Goal: Transaction & Acquisition: Purchase product/service

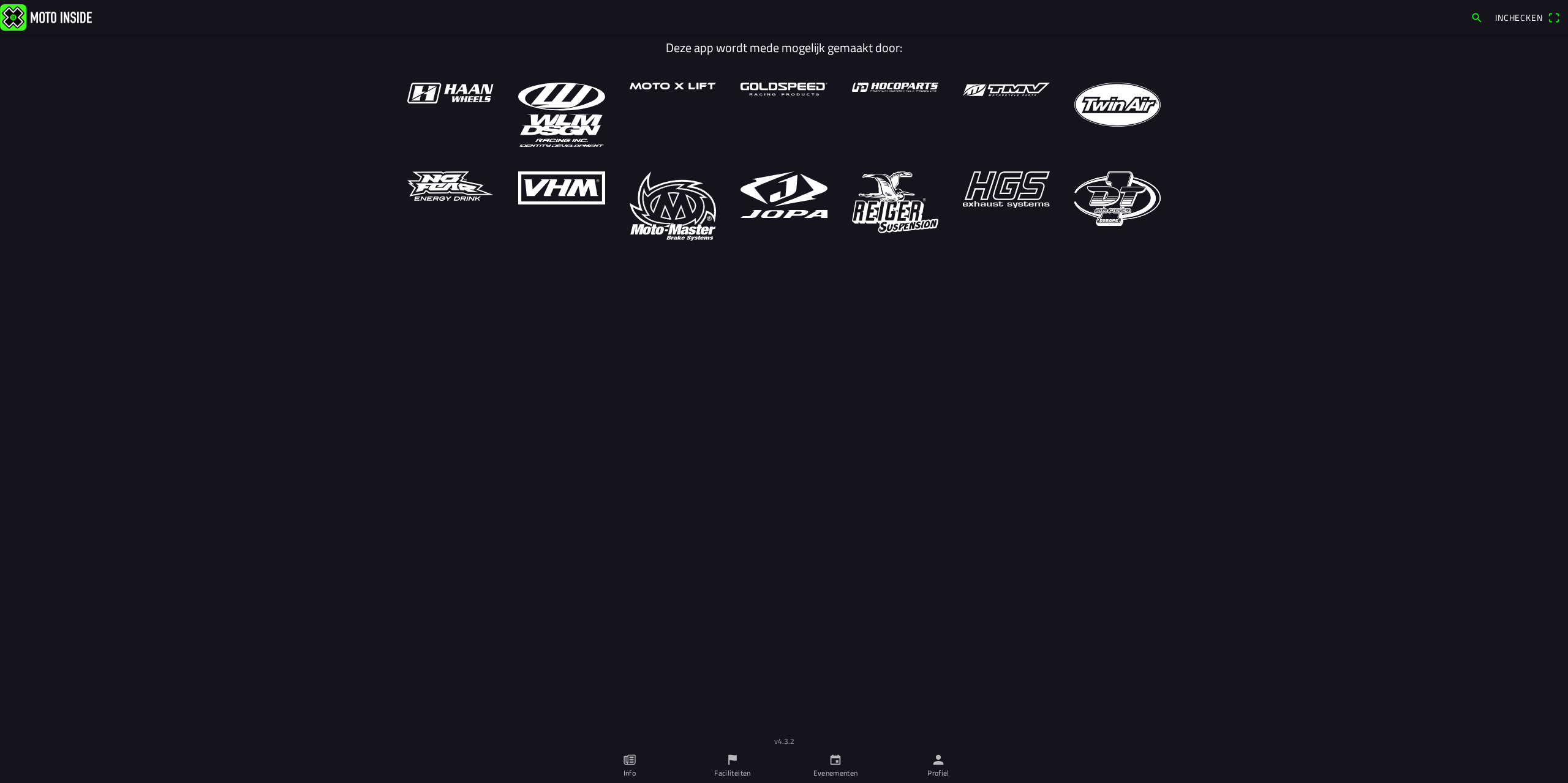
click at [1525, 16] on span "Inchecken" at bounding box center [1518, 17] width 48 height 13
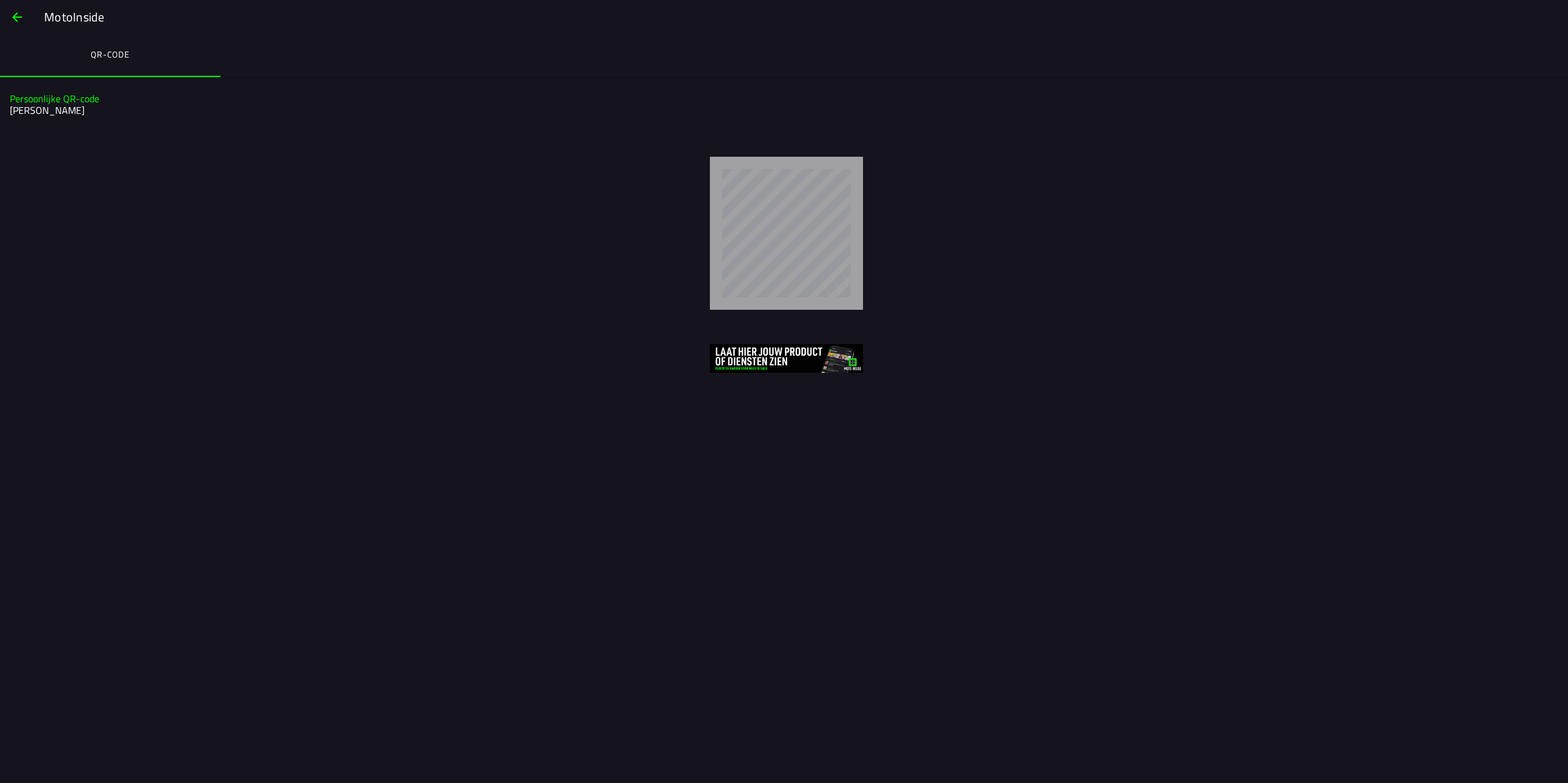
click at [15, 13] on span "button" at bounding box center [17, 17] width 15 height 30
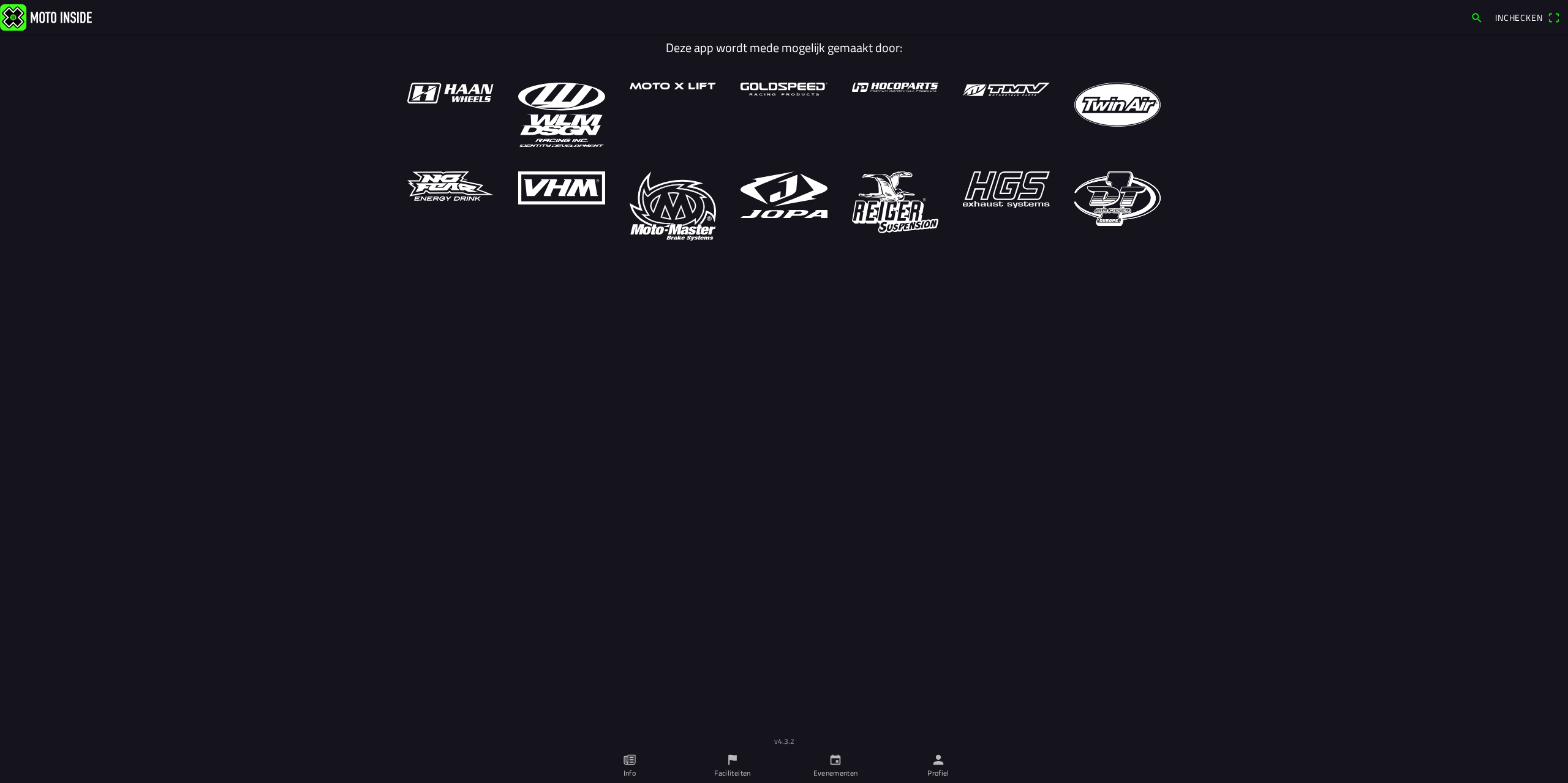
click at [821, 773] on ion-label "Evenementen" at bounding box center [835, 773] width 45 height 11
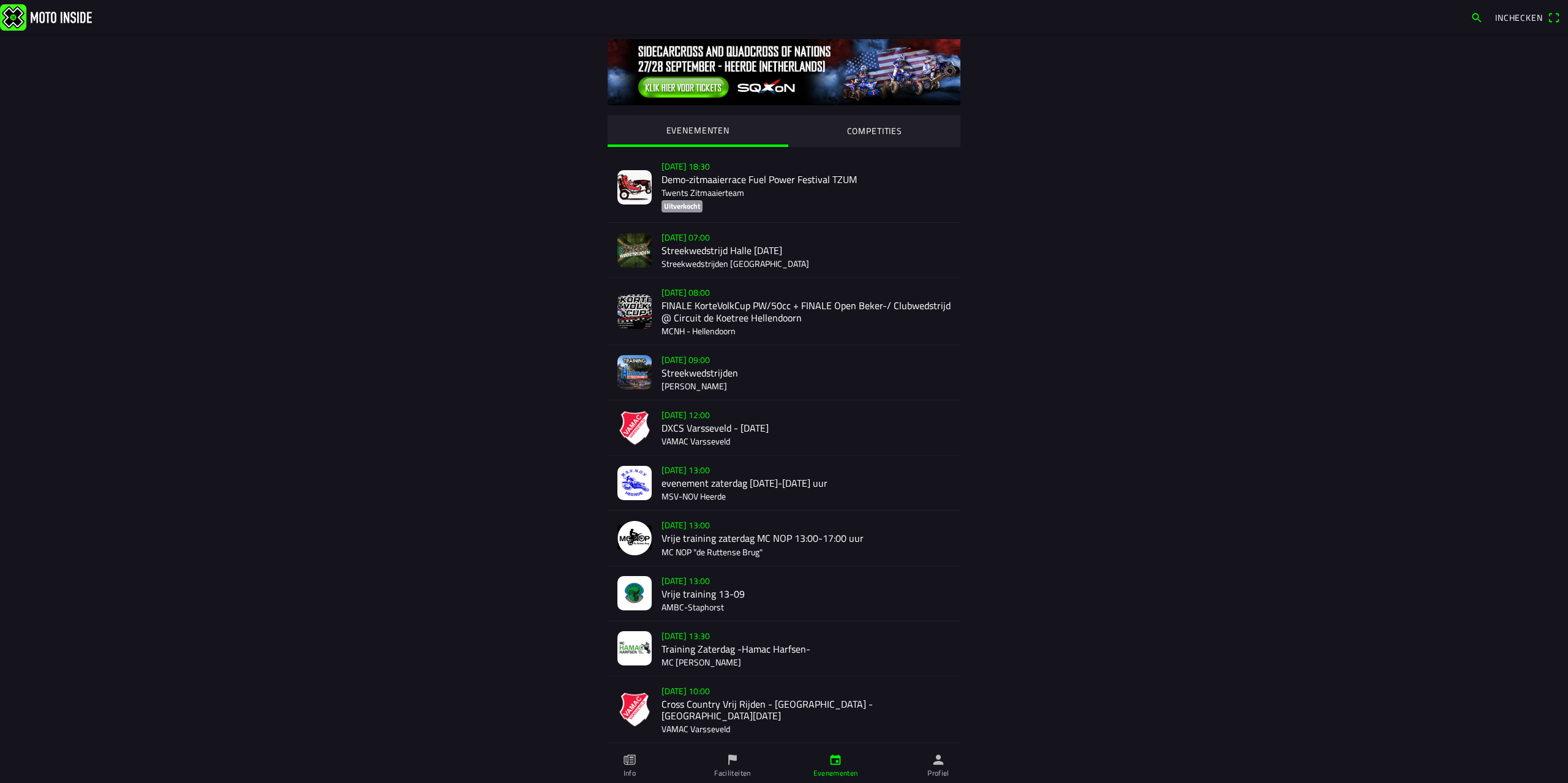
click at [732, 261] on div "za 13 sep. - 07:00 Streekwedstrijd Halle 13 september Streekwedstrijden Achterh…" at bounding box center [806, 249] width 289 height 55
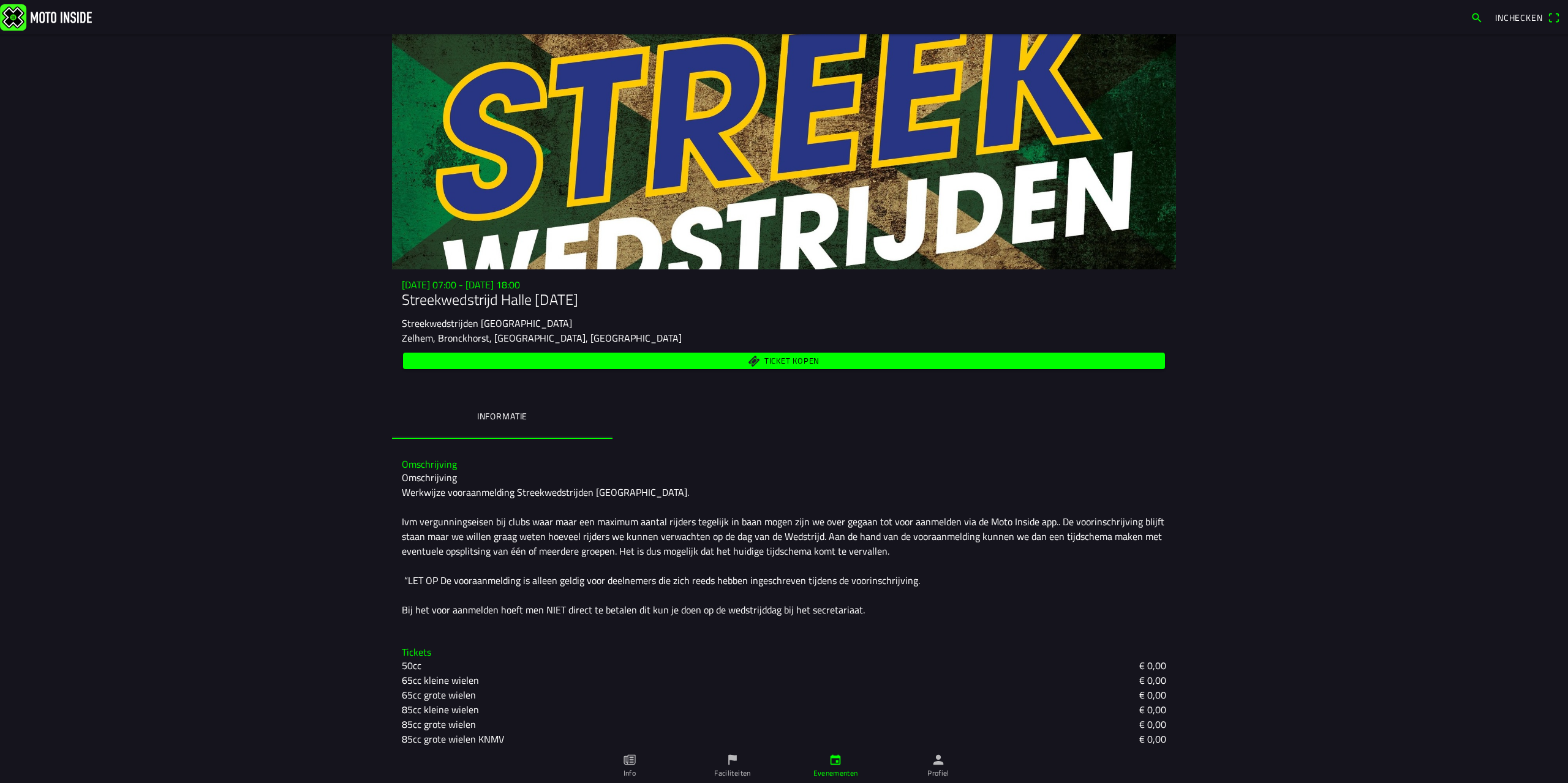
click at [702, 362] on span "Ticket kopen" at bounding box center [785, 361] width 748 height 17
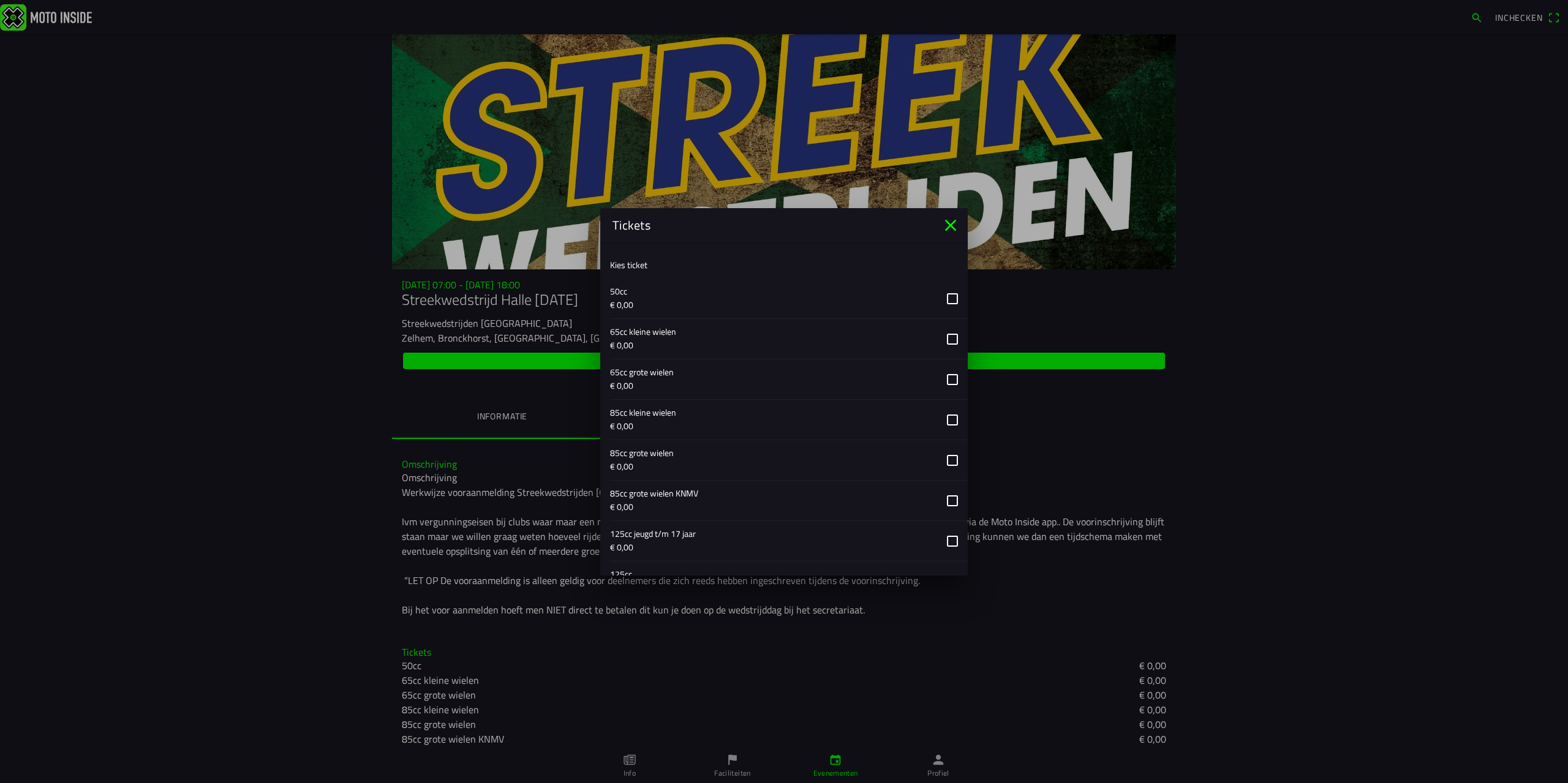
scroll to position [640, 0]
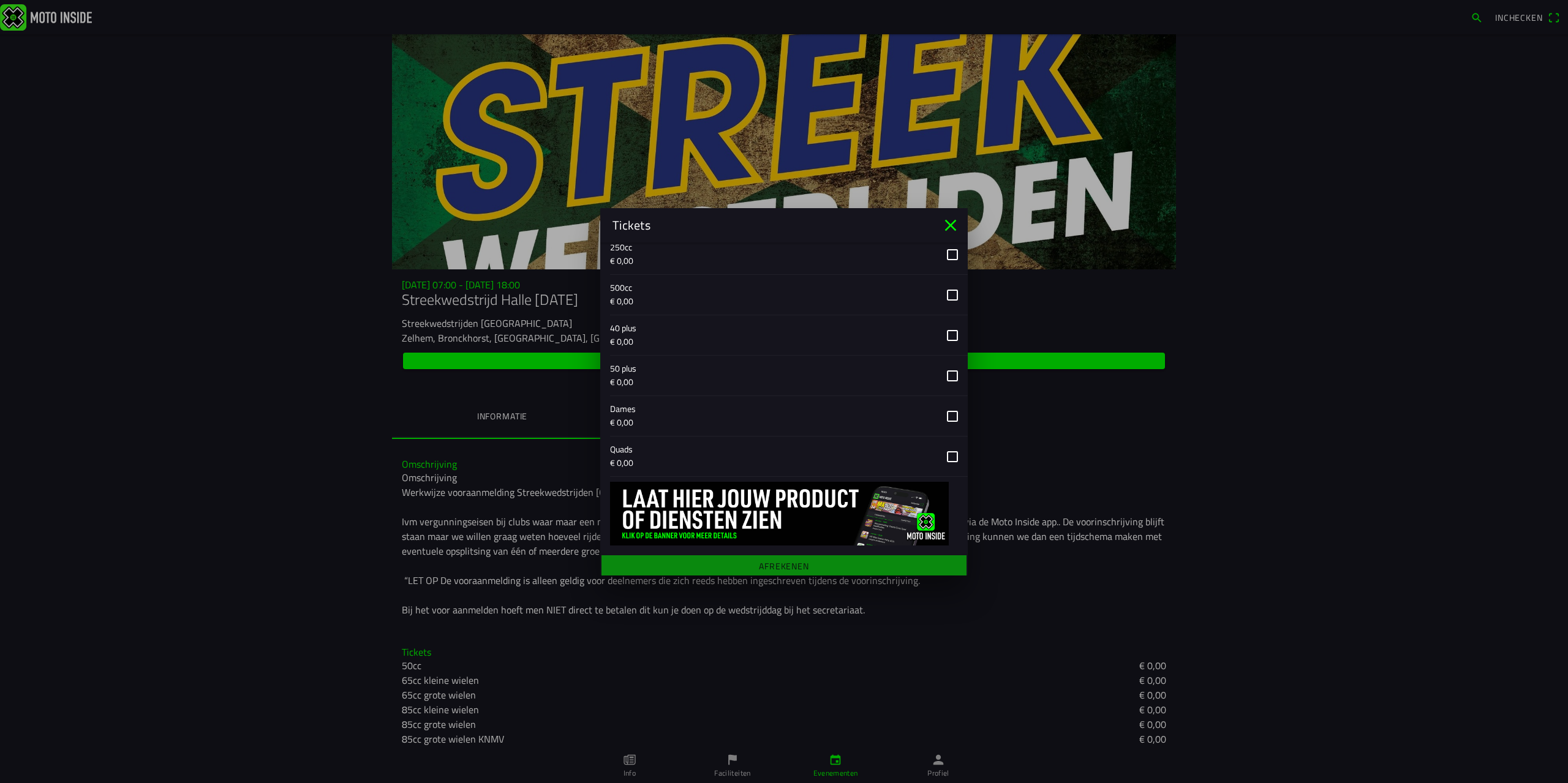
click at [727, 456] on button "button" at bounding box center [788, 457] width 357 height 40
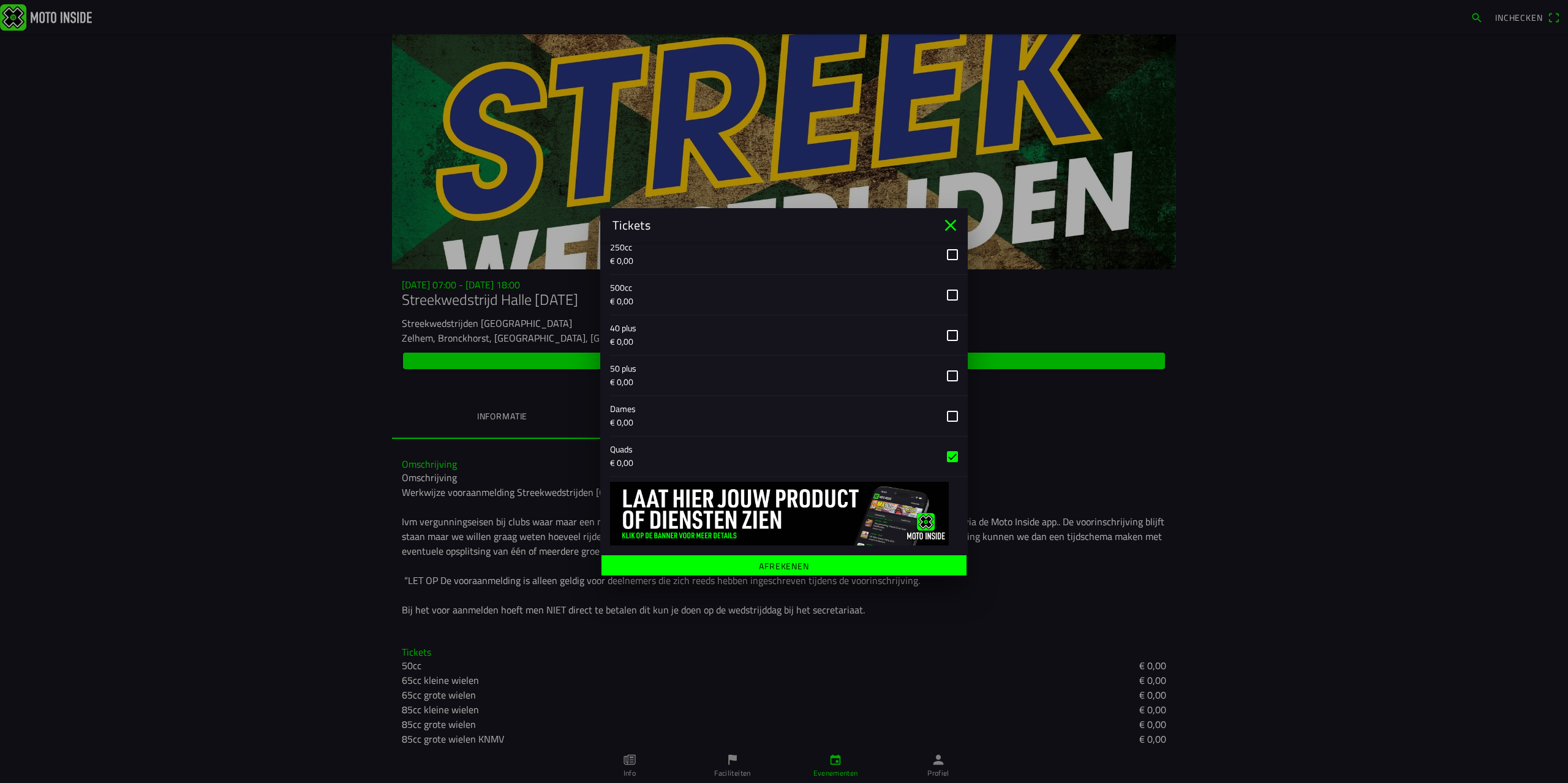
click at [949, 226] on icon "close" at bounding box center [951, 225] width 12 height 12
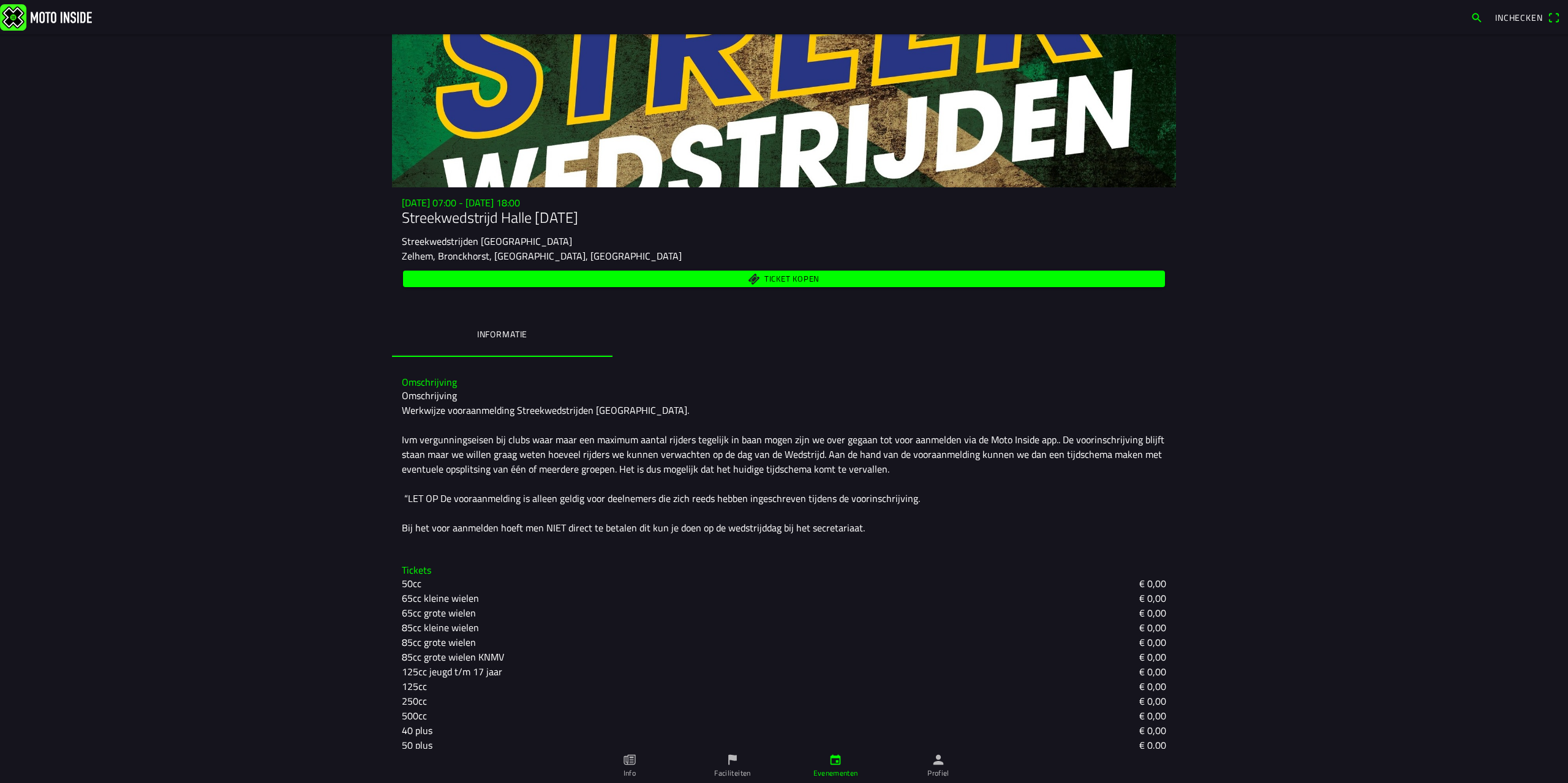
scroll to position [125, 0]
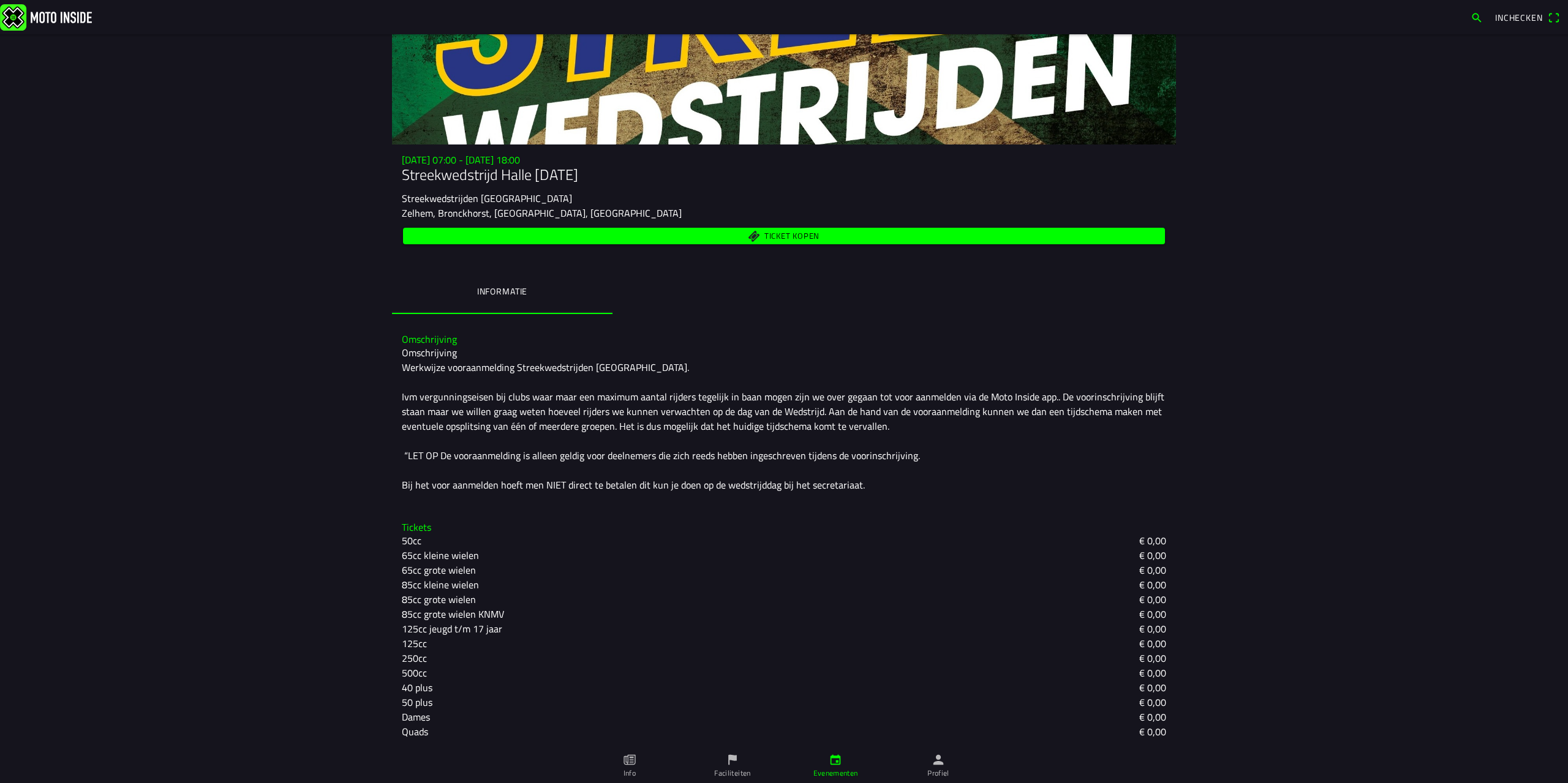
click at [545, 363] on div "Omschrijving Werkwijze vooraanmelding Streekwedstrijden Achterhoek. Ivm vergunn…" at bounding box center [784, 419] width 765 height 147
copy div "Streekwedstrijden"
